Goal: Find specific page/section: Find specific page/section

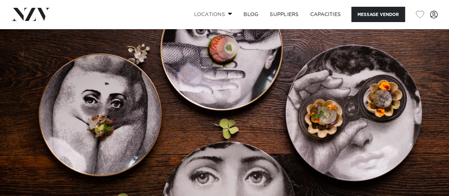
click at [228, 14] on span at bounding box center [230, 13] width 5 height 2
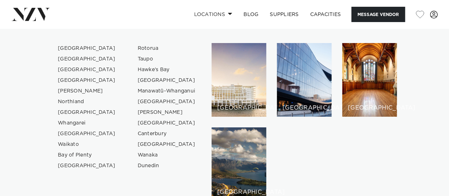
click at [33, 8] on img at bounding box center [30, 14] width 39 height 13
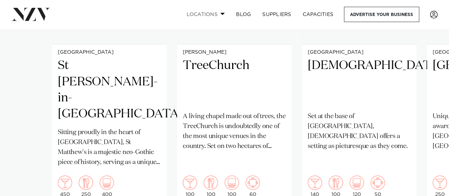
scroll to position [5033, 0]
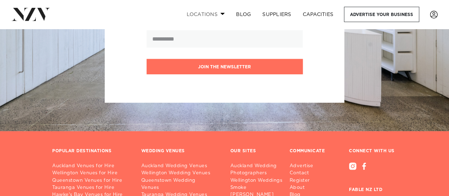
click at [213, 12] on link "Locations" at bounding box center [206, 14] width 50 height 15
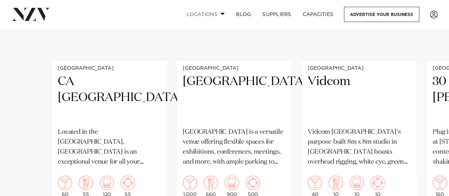
scroll to position [5421, 0]
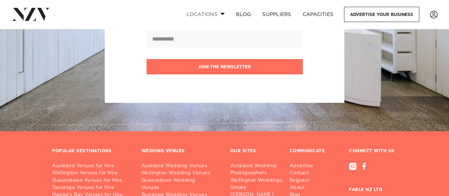
click at [222, 13] on span at bounding box center [223, 13] width 5 height 2
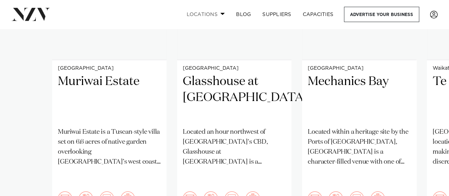
scroll to position [6198, 0]
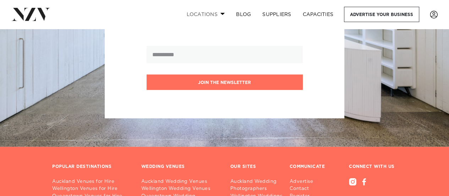
click at [222, 13] on span at bounding box center [223, 13] width 5 height 2
click at [219, 12] on link "Locations" at bounding box center [206, 14] width 50 height 15
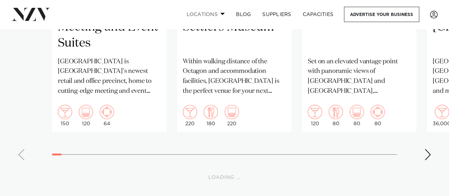
scroll to position [9393, 0]
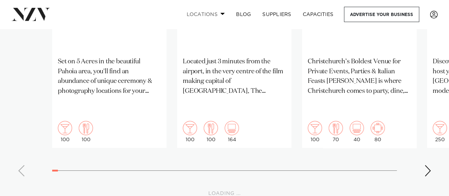
click at [211, 15] on link "Locations" at bounding box center [206, 14] width 50 height 15
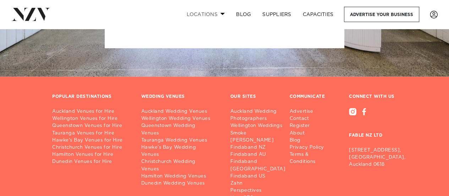
click at [211, 15] on link "Locations" at bounding box center [206, 14] width 50 height 15
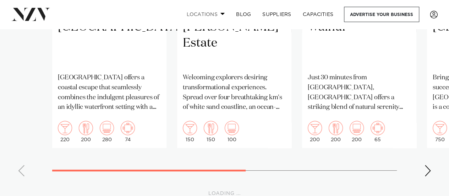
scroll to position [10947, 0]
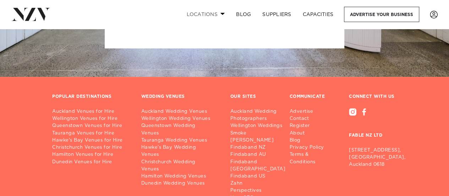
click at [211, 15] on link "Locations" at bounding box center [206, 14] width 50 height 15
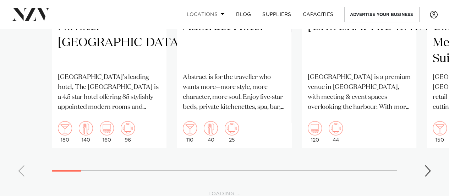
scroll to position [11724, 0]
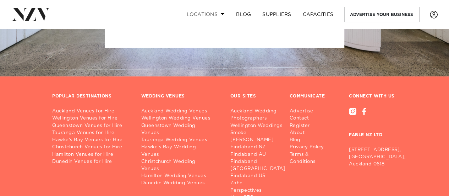
click at [211, 15] on link "Locations" at bounding box center [206, 14] width 50 height 15
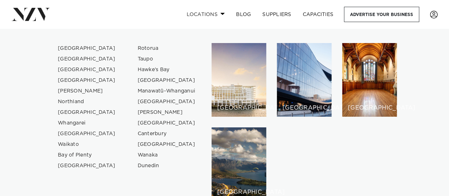
scroll to position [12112, 0]
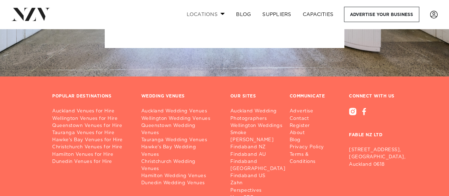
click at [211, 15] on link "Locations" at bounding box center [206, 14] width 50 height 15
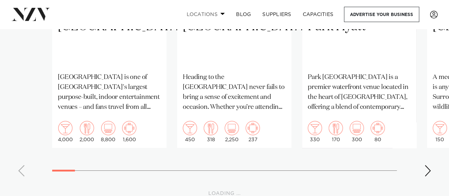
scroll to position [12501, 0]
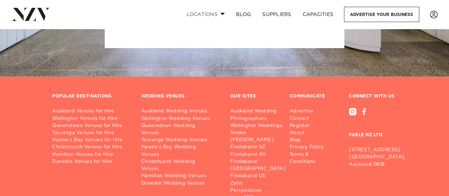
click at [211, 15] on link "Locations" at bounding box center [206, 14] width 50 height 15
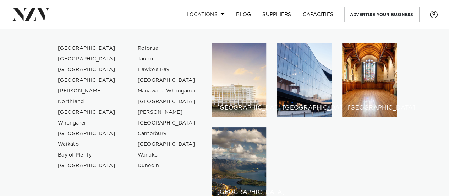
scroll to position [12889, 0]
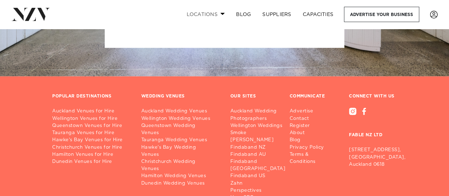
click at [211, 15] on link "Locations" at bounding box center [206, 14] width 50 height 15
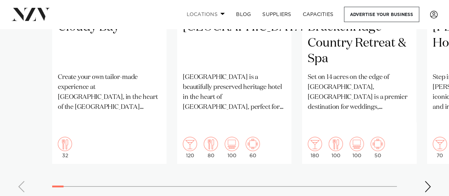
click at [211, 15] on link "Locations" at bounding box center [206, 14] width 50 height 15
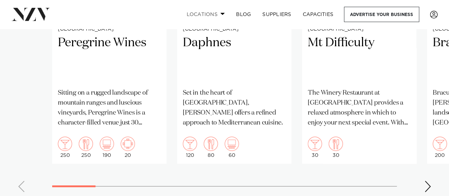
click at [211, 15] on link "Locations" at bounding box center [206, 14] width 50 height 15
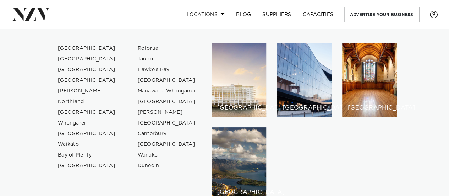
scroll to position [14055, 0]
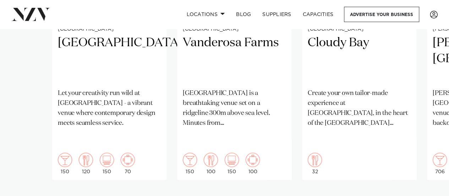
click at [36, 12] on img at bounding box center [30, 14] width 39 height 13
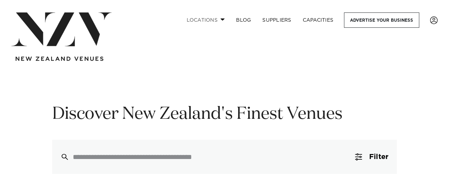
click at [221, 19] on span at bounding box center [223, 19] width 5 height 2
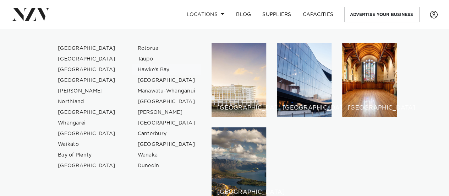
scroll to position [20, 0]
click at [66, 46] on link "[GEOGRAPHIC_DATA]" at bounding box center [86, 48] width 69 height 11
